Goal: Information Seeking & Learning: Learn about a topic

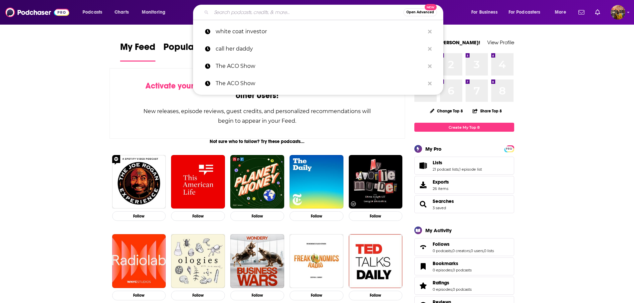
click at [318, 13] on input "Search podcasts, credits, & more..." at bounding box center [307, 12] width 192 height 11
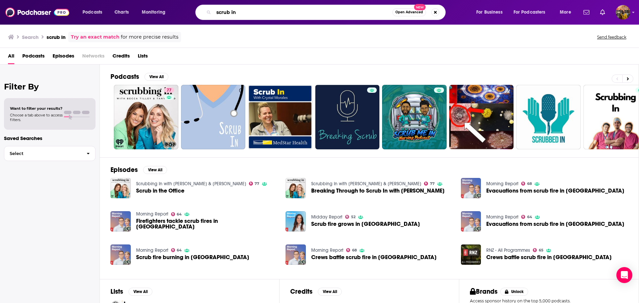
click at [318, 13] on input "scrub in" at bounding box center [303, 12] width 179 height 11
click at [45, 57] on div "All Podcasts Episodes Networks Credits Lists" at bounding box center [320, 58] width 625 height 14
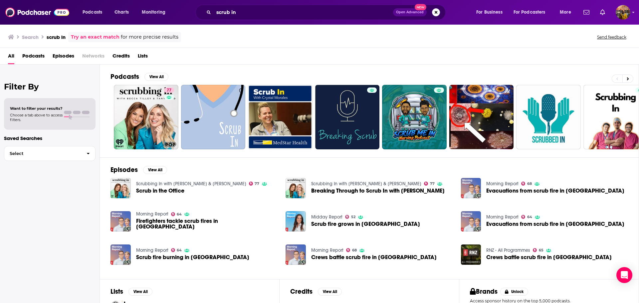
click at [39, 56] on span "Podcasts" at bounding box center [33, 58] width 22 height 14
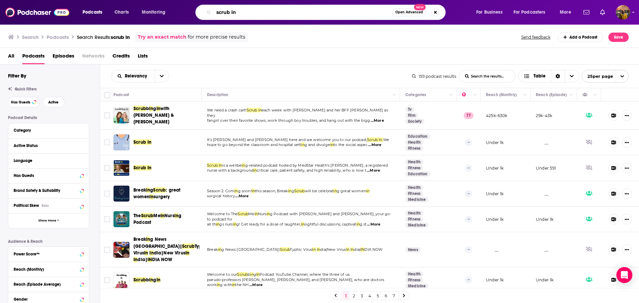
click at [263, 17] on input "scrub in" at bounding box center [303, 12] width 179 height 11
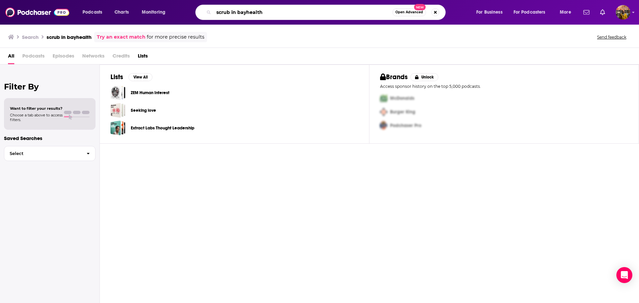
click at [232, 12] on input "scrub in bayhealth" at bounding box center [303, 12] width 179 height 11
type input "scrub-in bayhealth"
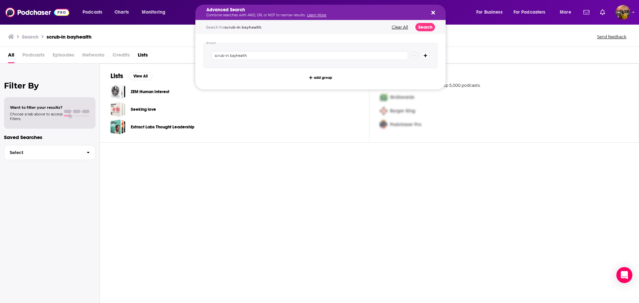
click at [182, 32] on div "Search scrub-in bayhealth Send feedback" at bounding box center [319, 35] width 639 height 23
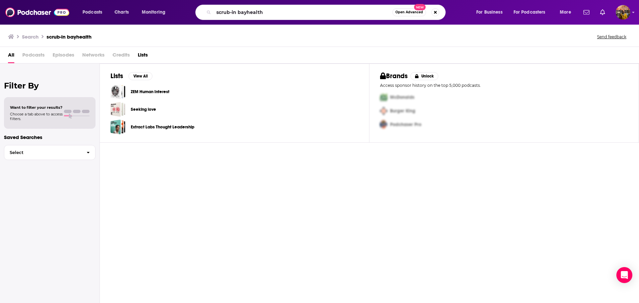
click at [181, 35] on div "Search scrub-in bayhealth Send feedback" at bounding box center [318, 36] width 620 height 9
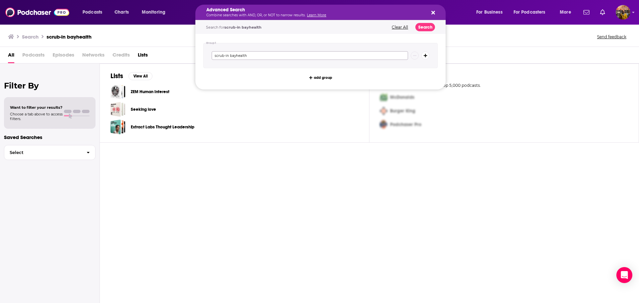
click at [297, 58] on input "scrub-in bayhealth" at bounding box center [310, 55] width 196 height 9
type input "scrub in bayhealth"
click at [422, 26] on button "Search" at bounding box center [425, 27] width 20 height 8
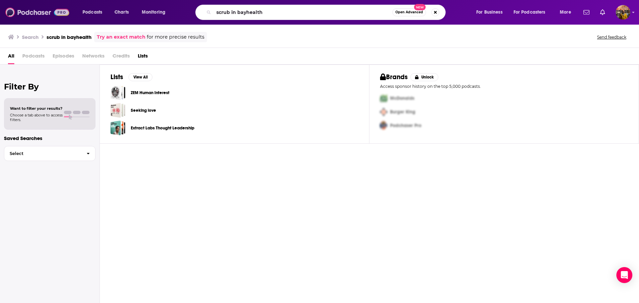
click at [19, 15] on img at bounding box center [37, 12] width 64 height 13
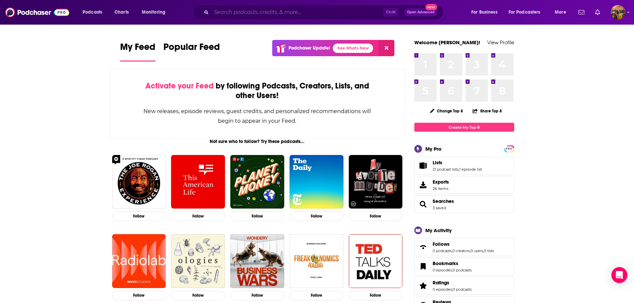
click at [251, 15] on input "Search podcasts, credits, & more..." at bounding box center [297, 12] width 172 height 11
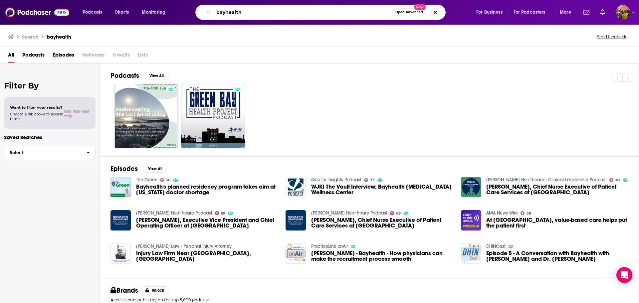
click at [253, 11] on input "bayhealth" at bounding box center [303, 12] width 179 height 11
type input "m"
paste input "Healthcare Innovation"
type input "Healthcare Innovation"
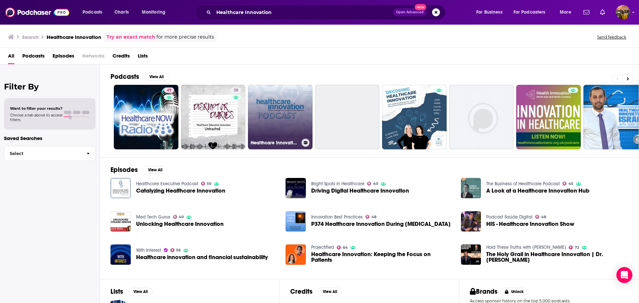
click at [275, 109] on link "Healthcare Innovation Podcast" at bounding box center [280, 117] width 65 height 65
